Goal: Task Accomplishment & Management: Manage account settings

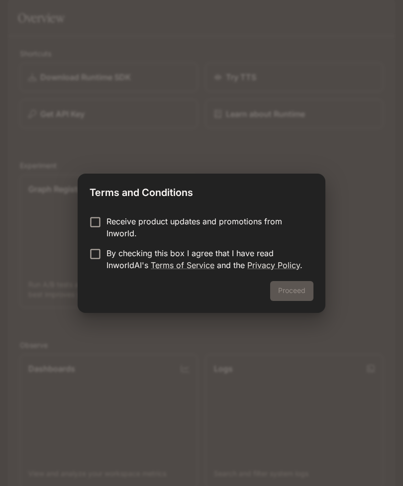
click at [236, 249] on p "By checking this box I agree that I have read InworldAI's Terms of Service and …" at bounding box center [205, 259] width 199 height 24
click at [277, 290] on button "Proceed" at bounding box center [291, 291] width 43 height 20
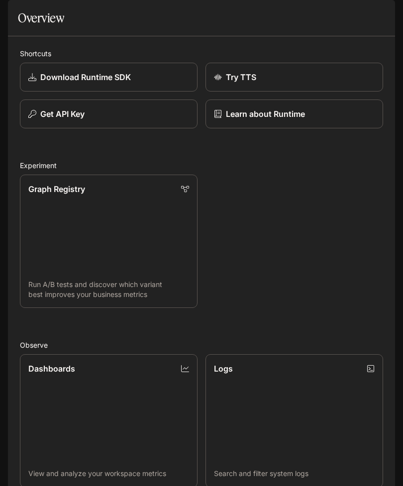
click at [147, 266] on link "Graph Registry Run A/B tests and discover which variant best improves your busi…" at bounding box center [108, 240] width 177 height 133
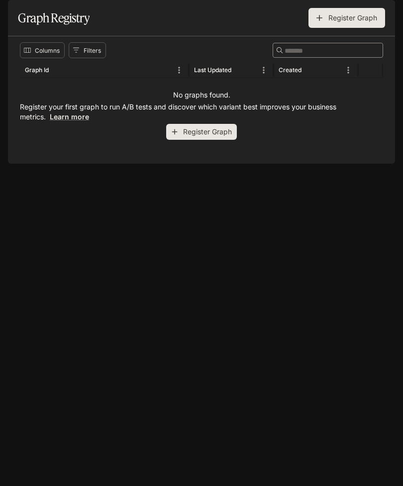
click at [14, 13] on icon "open drawer" at bounding box center [16, 13] width 9 height 7
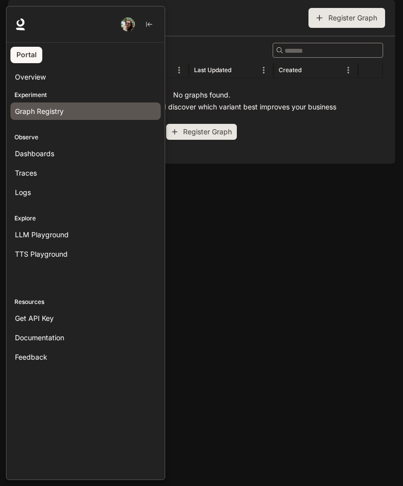
click at [84, 92] on p "Experiment" at bounding box center [85, 94] width 158 height 9
click at [34, 90] on p "Experiment" at bounding box center [85, 94] width 158 height 9
click at [36, 96] on p "Experiment" at bounding box center [85, 94] width 158 height 9
click at [206, 237] on div at bounding box center [207, 243] width 403 height 474
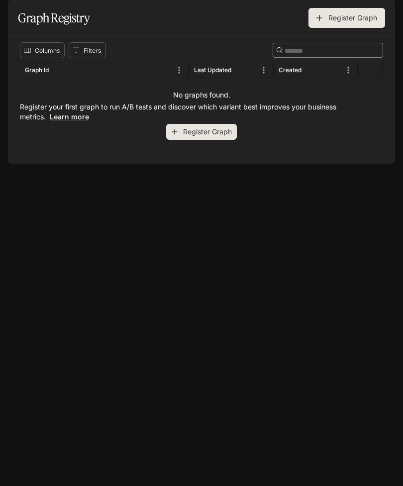
click at [16, 15] on icon "open drawer" at bounding box center [17, 14] width 10 height 10
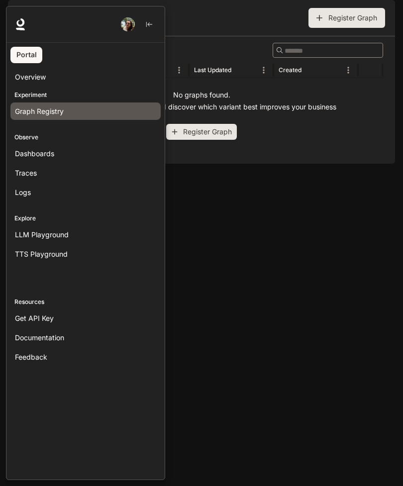
click at [125, 26] on img "button" at bounding box center [128, 24] width 14 height 14
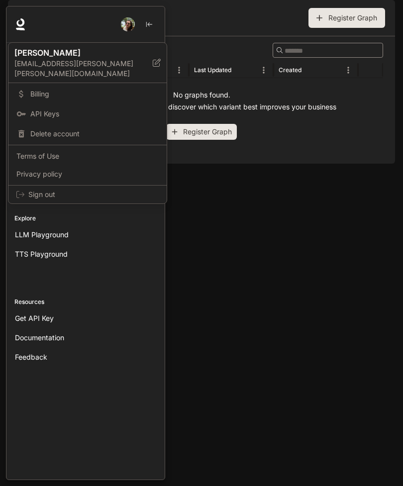
click at [79, 129] on span "Delete account" at bounding box center [94, 134] width 128 height 10
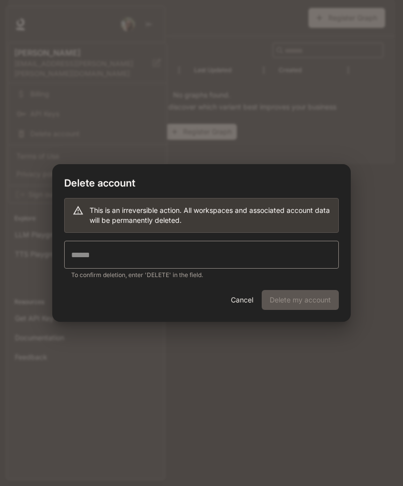
click at [194, 255] on input "text" at bounding box center [201, 255] width 274 height 28
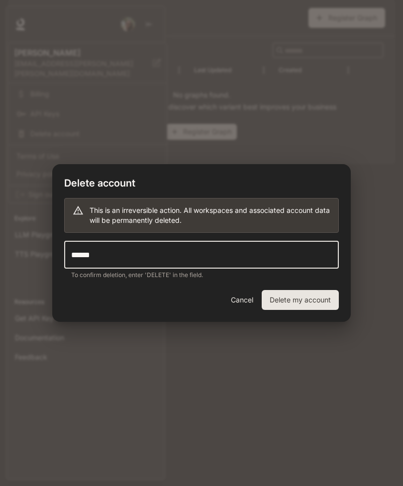
type input "******"
click at [296, 297] on button "Delete my account" at bounding box center [299, 300] width 77 height 20
